Goal: Task Accomplishment & Management: Complete application form

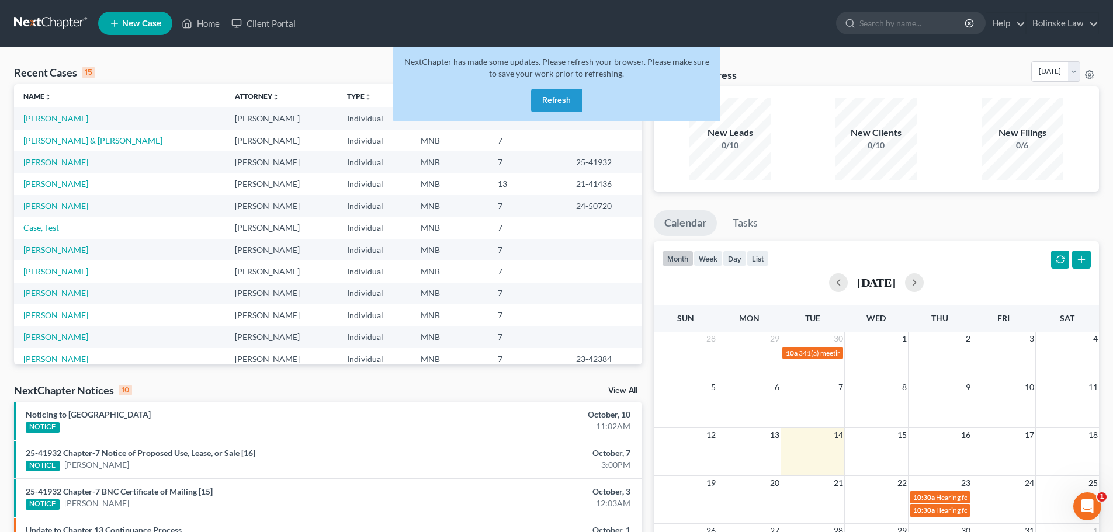
click at [556, 102] on button "Refresh" at bounding box center [556, 100] width 51 height 23
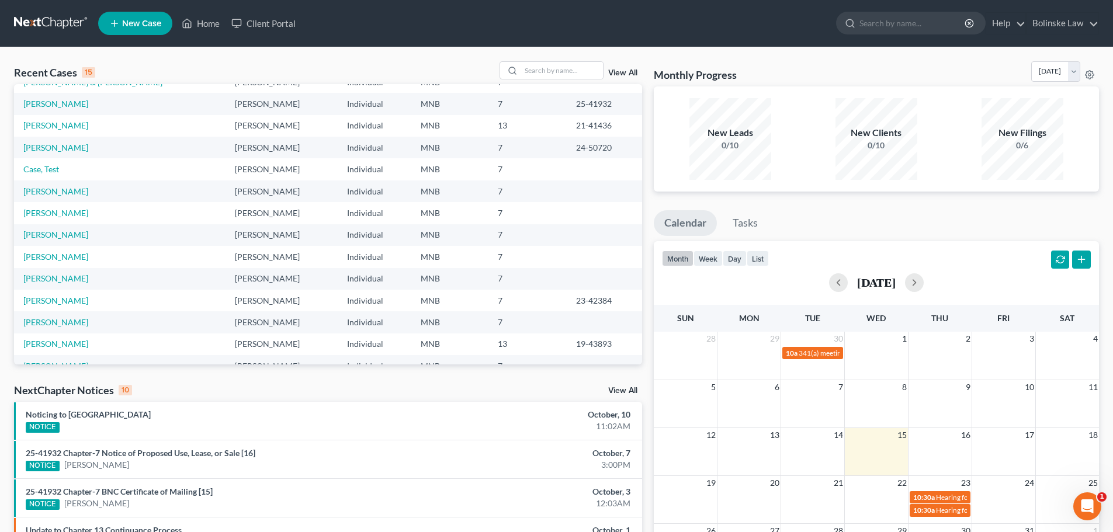
scroll to position [80, 0]
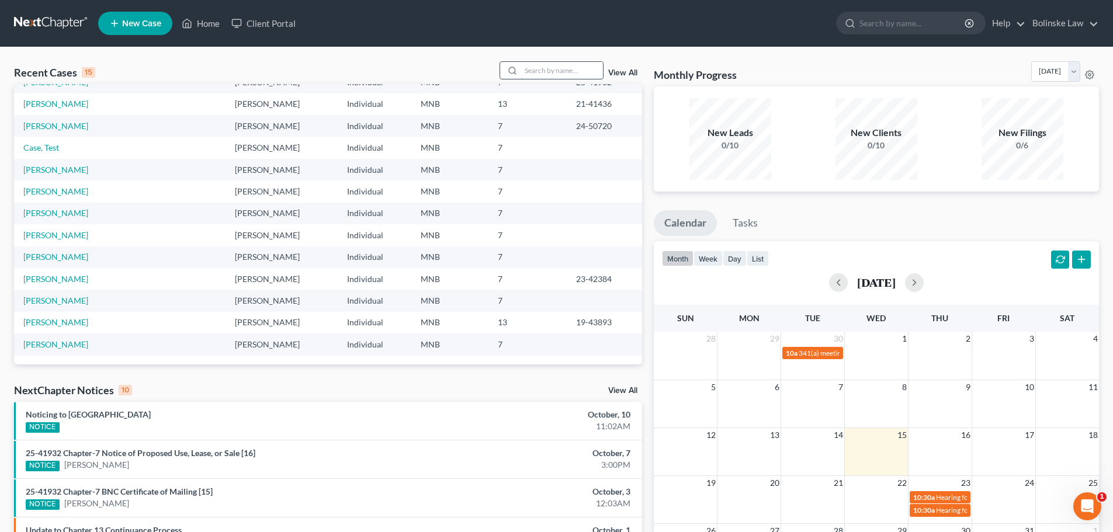
click at [539, 69] on input "search" at bounding box center [562, 70] width 82 height 17
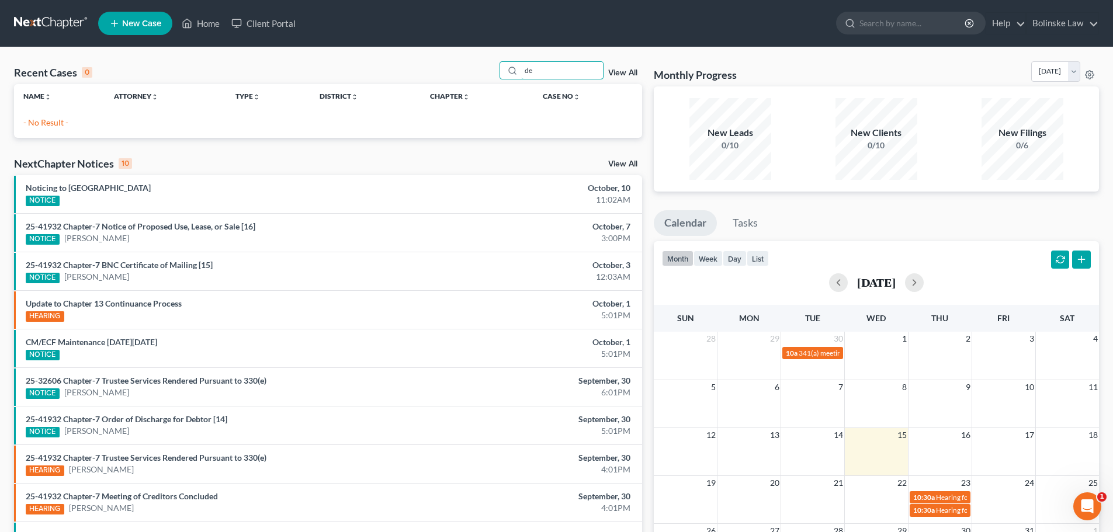
type input "d"
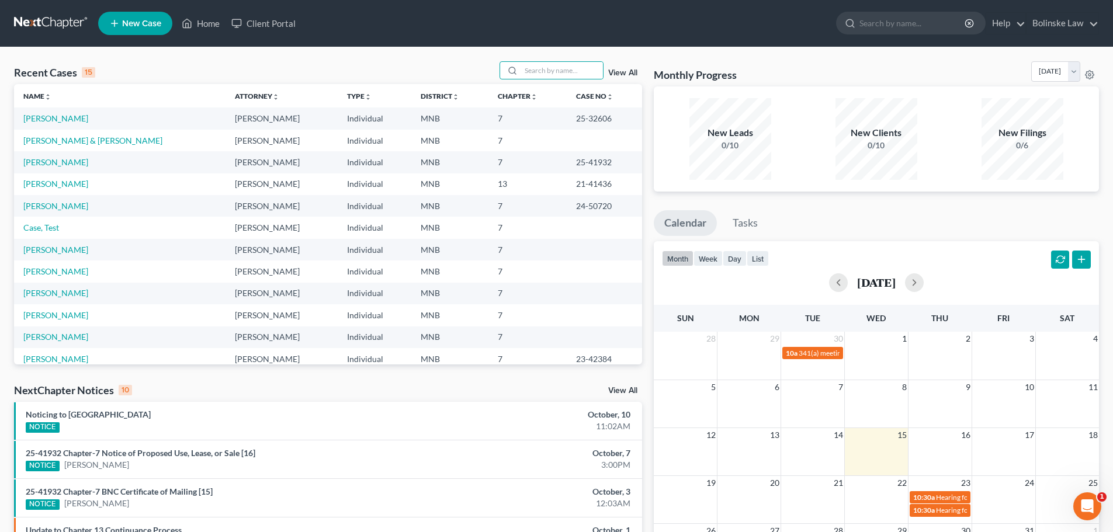
click at [138, 23] on span "New Case" at bounding box center [141, 23] width 39 height 9
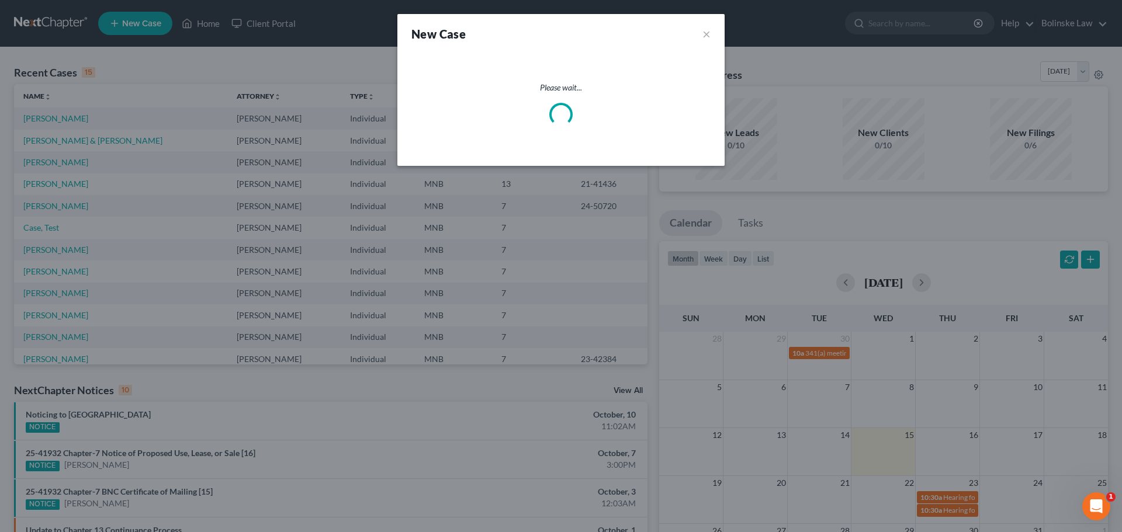
select select "42"
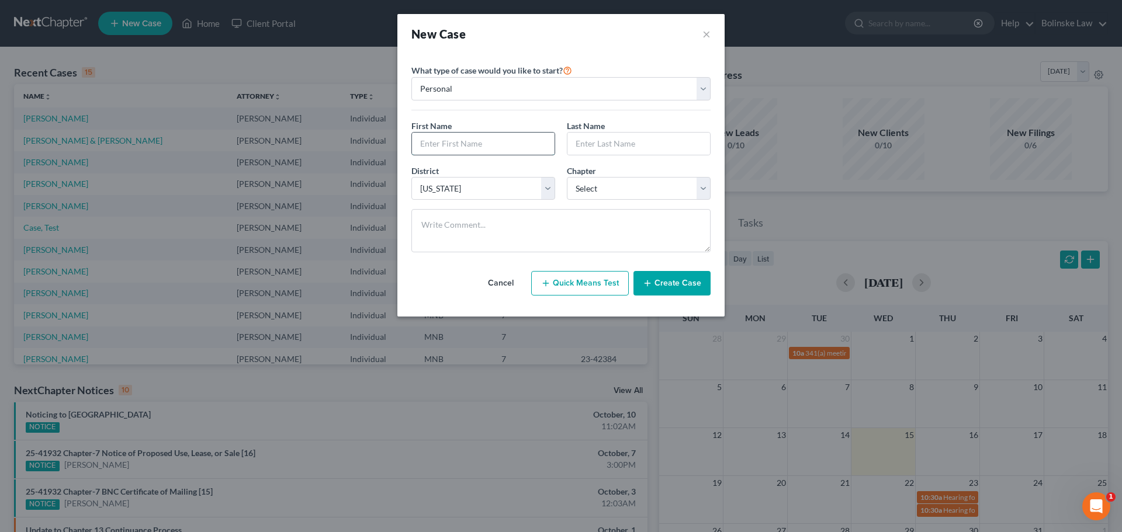
click at [441, 142] on input "text" at bounding box center [483, 144] width 143 height 22
type input "Jeriann"
type input "Barry"
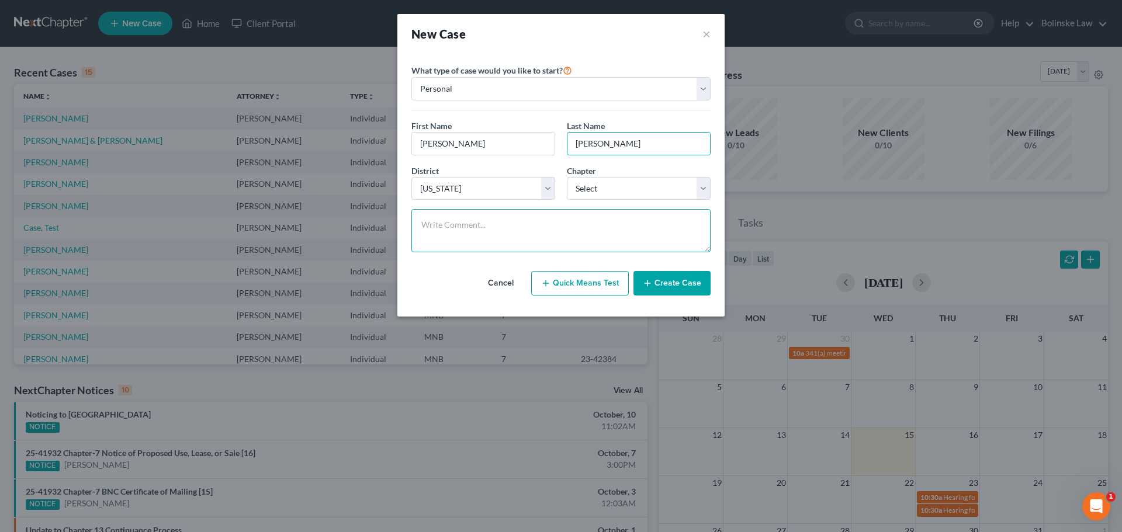
click at [456, 220] on textarea at bounding box center [560, 230] width 299 height 43
drag, startPoint x: 565, startPoint y: 226, endPoint x: 536, endPoint y: 227, distance: 28.7
click at [536, 227] on textarea "Dad approved to communicate: Chawlee Dennis" at bounding box center [560, 230] width 299 height 43
paste textarea
click at [590, 226] on textarea "Dad approved to communicate: Chalee Dennis" at bounding box center [560, 230] width 299 height 43
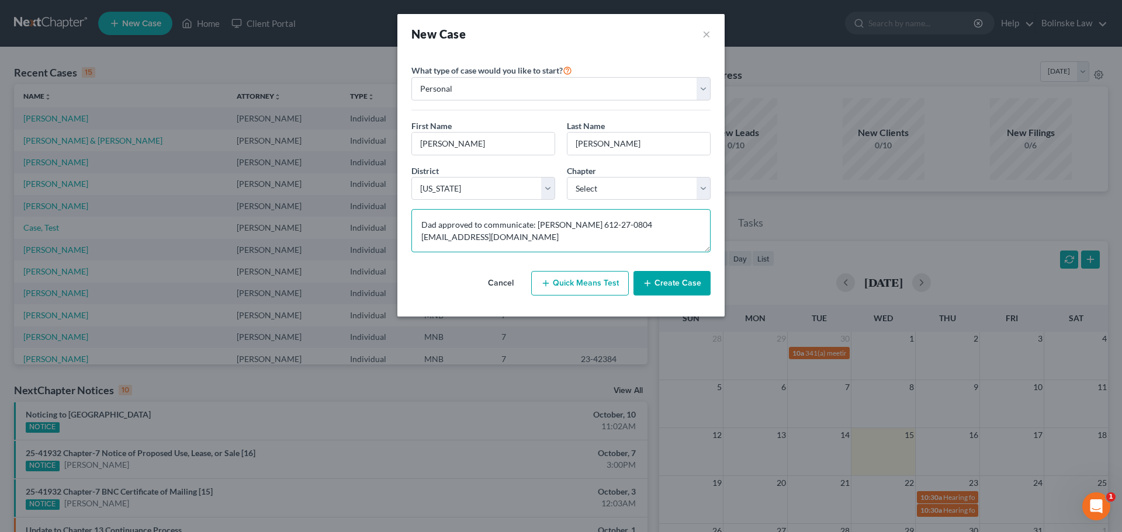
type textarea "Dad approved to communicate: Chalee Dennis 612-27-0804 cldennis3@gmail.com"
click at [678, 285] on button "Create Case" at bounding box center [671, 283] width 77 height 25
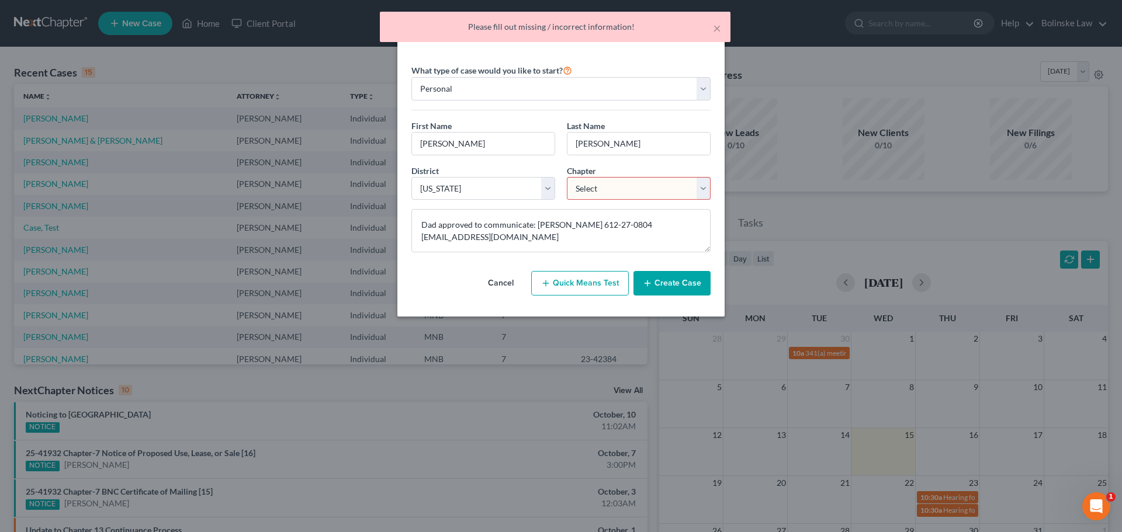
click at [641, 177] on select "Select 7 11 12 13" at bounding box center [639, 188] width 144 height 23
select select "0"
click at [567, 177] on select "Select 7 11 12 13" at bounding box center [639, 188] width 144 height 23
click at [678, 286] on button "Create Case" at bounding box center [671, 283] width 77 height 25
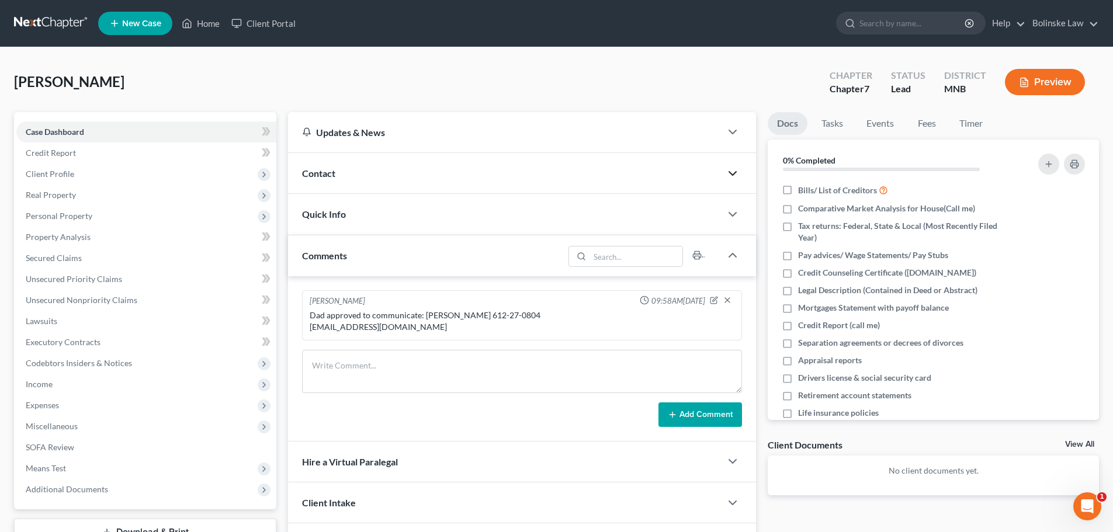
click at [730, 174] on icon "button" at bounding box center [733, 174] width 14 height 14
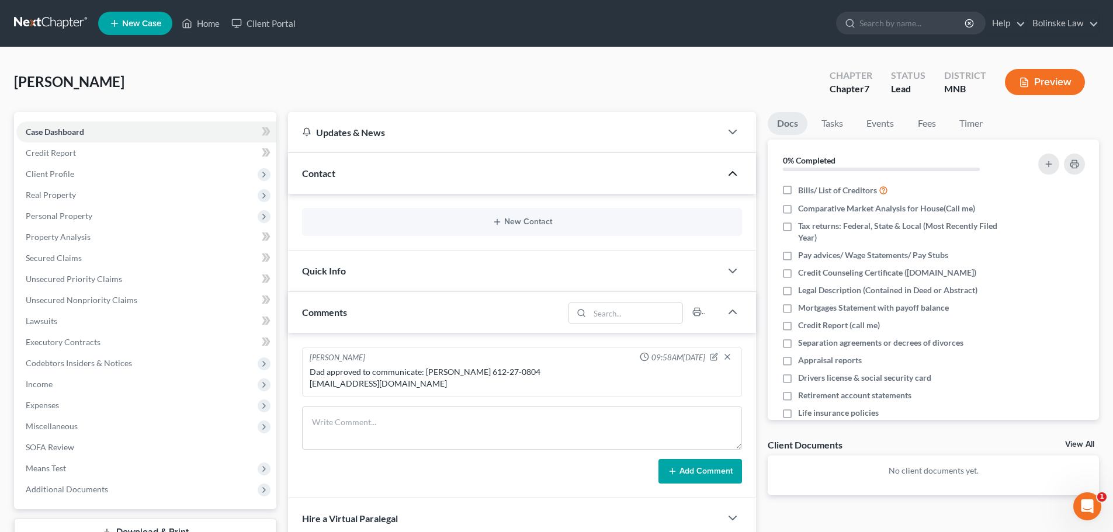
click at [549, 217] on div "New Contact" at bounding box center [522, 222] width 440 height 28
click at [514, 224] on button "New Contact" at bounding box center [521, 221] width 421 height 9
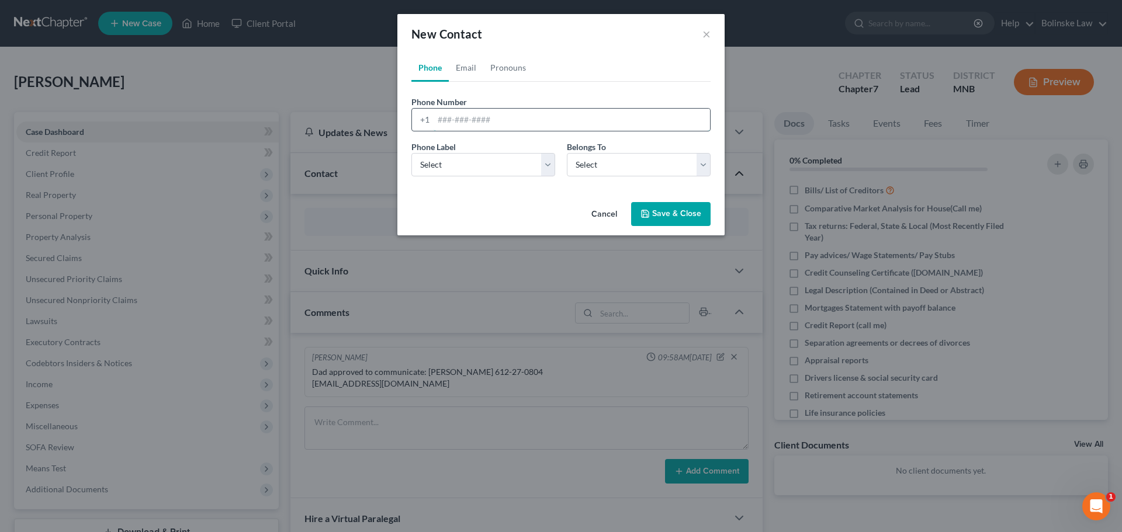
click at [458, 124] on input "tel" at bounding box center [572, 120] width 276 height 22
type input "612-559-0446"
click at [494, 164] on select "Select Mobile Home Work Other" at bounding box center [483, 164] width 144 height 23
select select "0"
click at [411, 153] on select "Select Mobile Home Work Other" at bounding box center [483, 164] width 144 height 23
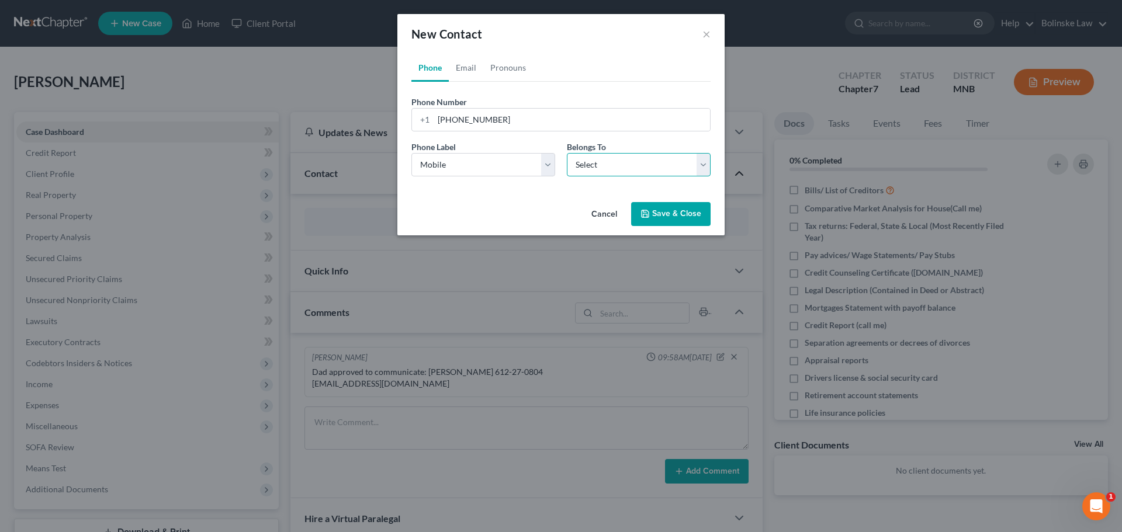
click at [593, 169] on select "Select Client Other" at bounding box center [639, 164] width 144 height 23
select select "0"
click at [567, 153] on select "Select Client Other" at bounding box center [639, 164] width 144 height 23
select select "0"
click at [469, 65] on link "Email" at bounding box center [466, 68] width 34 height 28
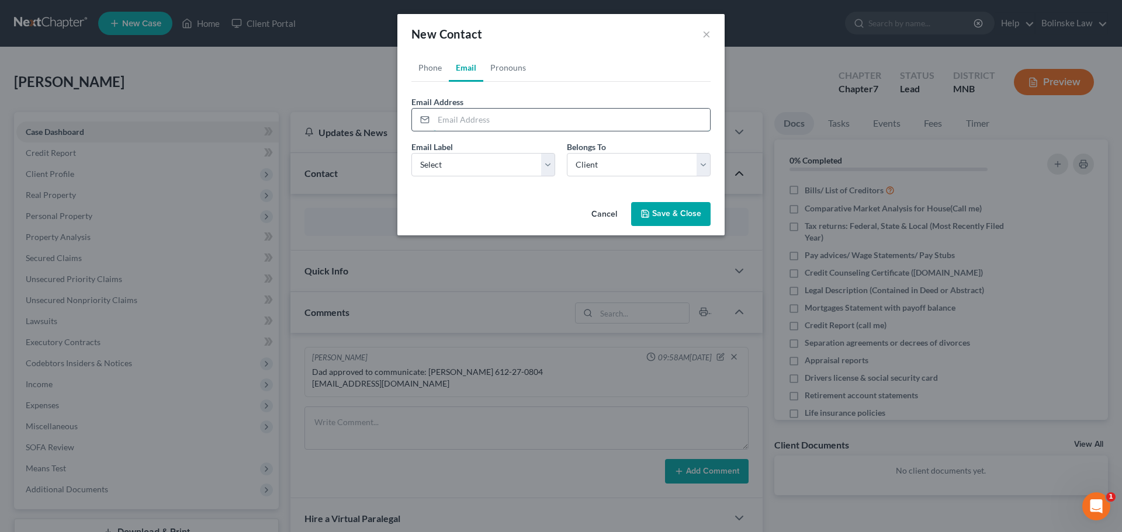
click at [462, 122] on input "email" at bounding box center [572, 120] width 276 height 22
type input "jeriannbarry@gmail.com"
click at [502, 166] on select "Select Home Work Other" at bounding box center [483, 164] width 144 height 23
select select "0"
click at [411, 153] on select "Select Home Work Other" at bounding box center [483, 164] width 144 height 23
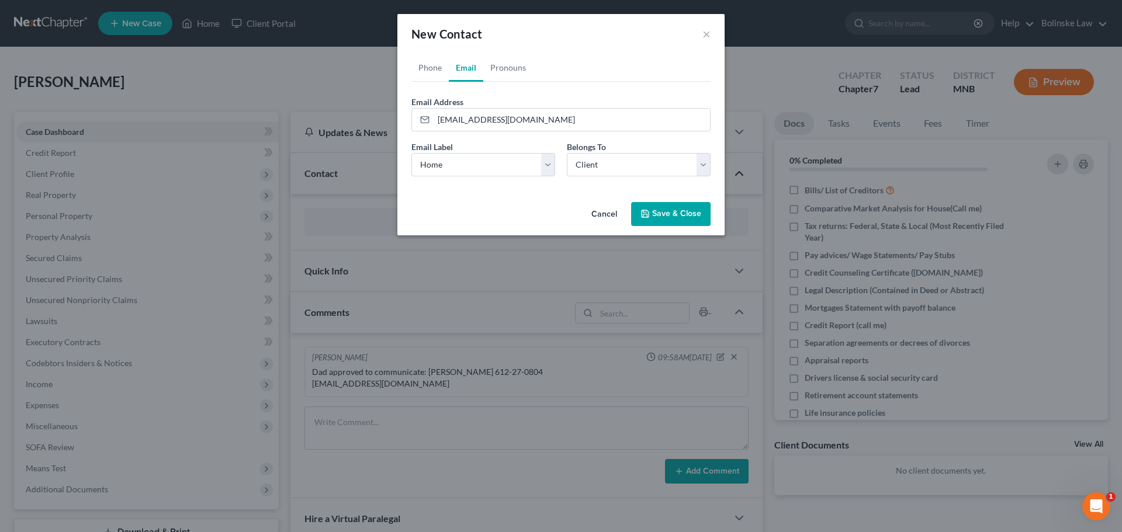
click at [668, 211] on button "Save & Close" at bounding box center [670, 214] width 79 height 25
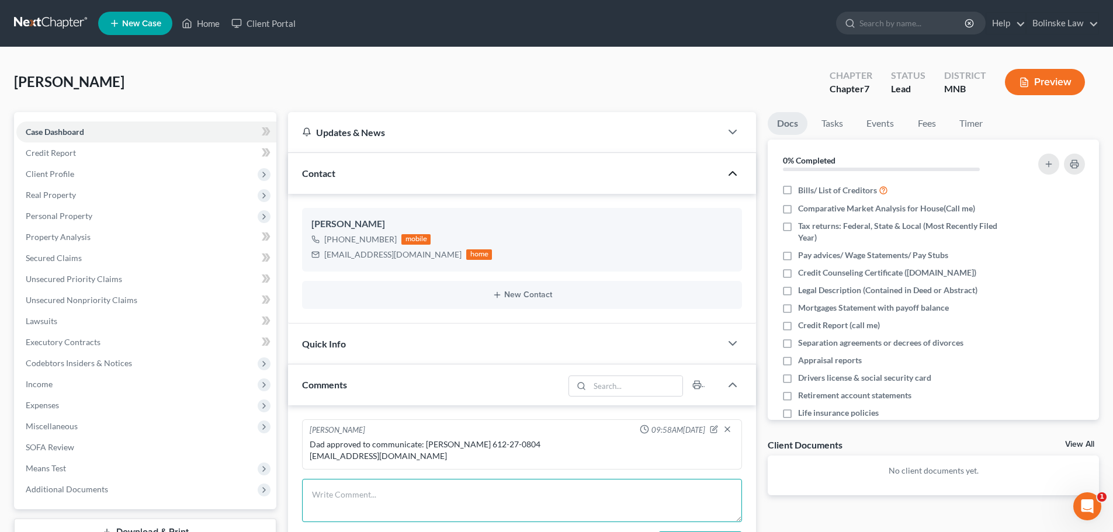
click at [336, 495] on textarea at bounding box center [522, 500] width 440 height 43
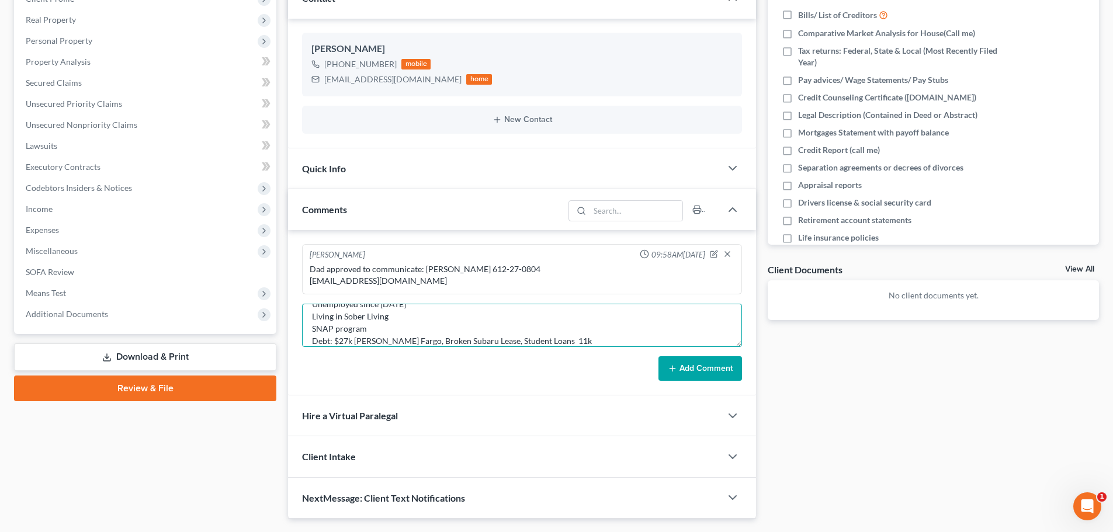
scroll to position [52, 0]
type textarea "Quote $1800 Intake 10/15/2025 Unemployed since March 2025 Living in Sober Livin…"
click at [688, 366] on button "Add Comment" at bounding box center [700, 368] width 84 height 25
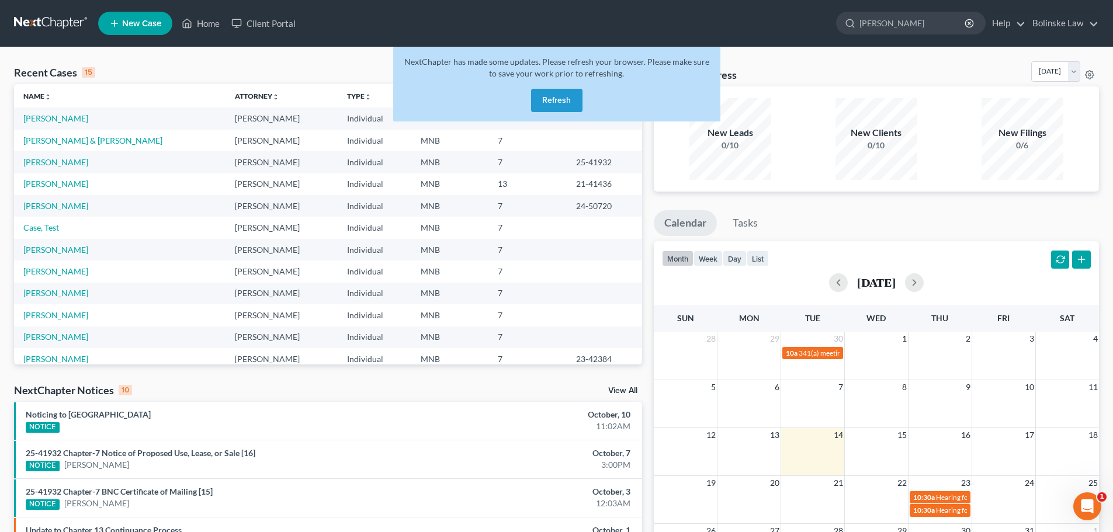
click at [555, 95] on button "Refresh" at bounding box center [556, 100] width 51 height 23
